Goal: Task Accomplishment & Management: Manage account settings

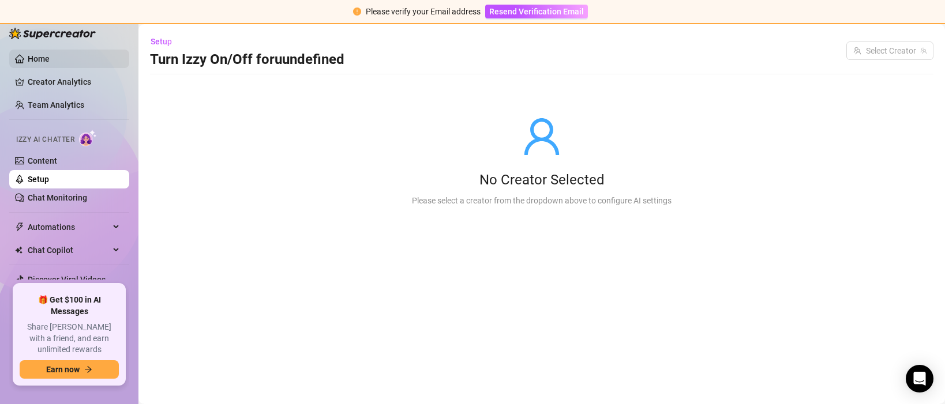
click at [49, 58] on link "Home" at bounding box center [39, 58] width 22 height 9
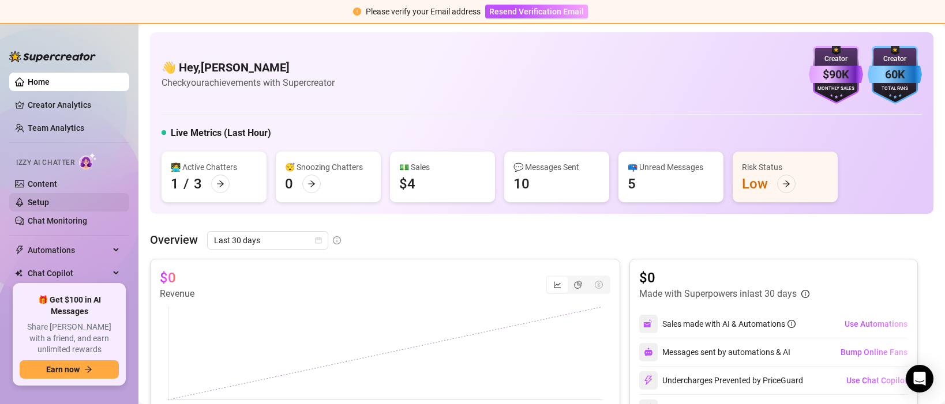
scroll to position [48, 0]
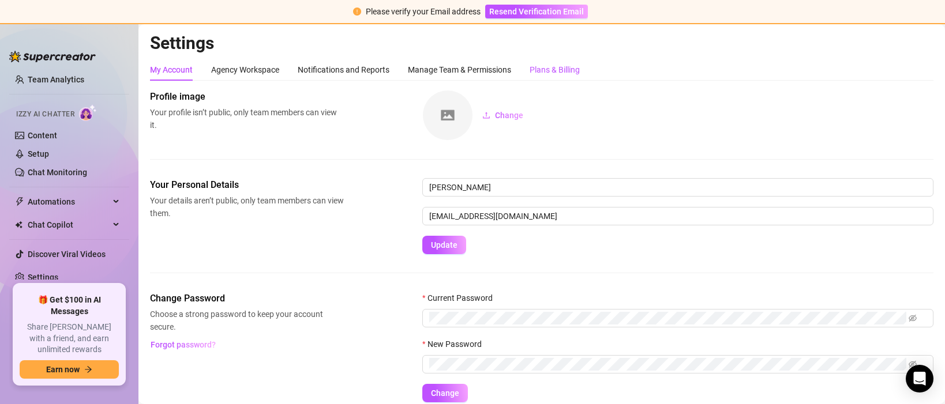
click at [558, 71] on div "Plans & Billing" at bounding box center [554, 69] width 50 height 13
